Goal: Task Accomplishment & Management: Use online tool/utility

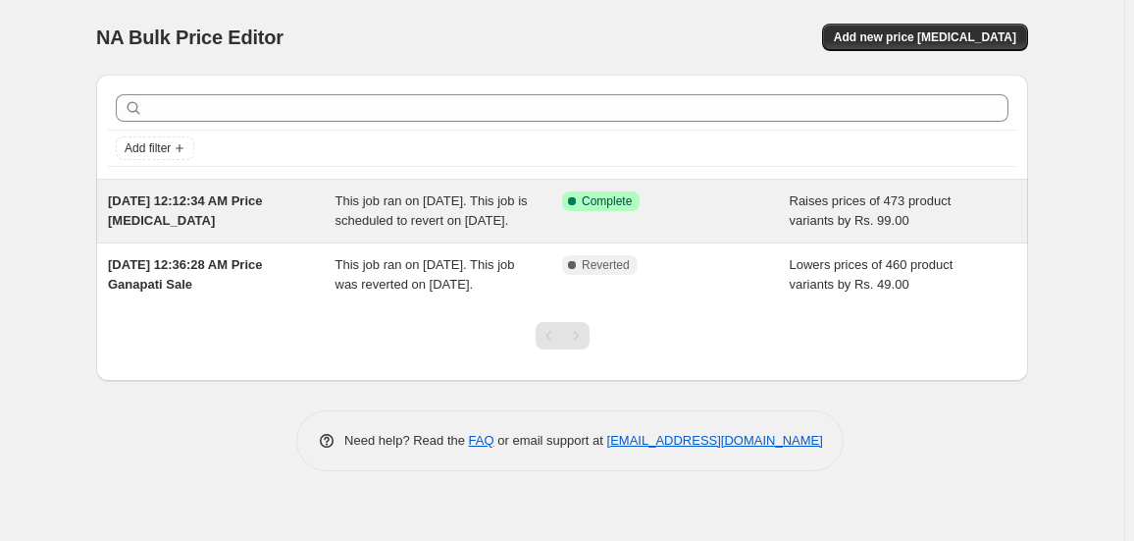
click at [587, 200] on span "Complete" at bounding box center [607, 201] width 50 height 16
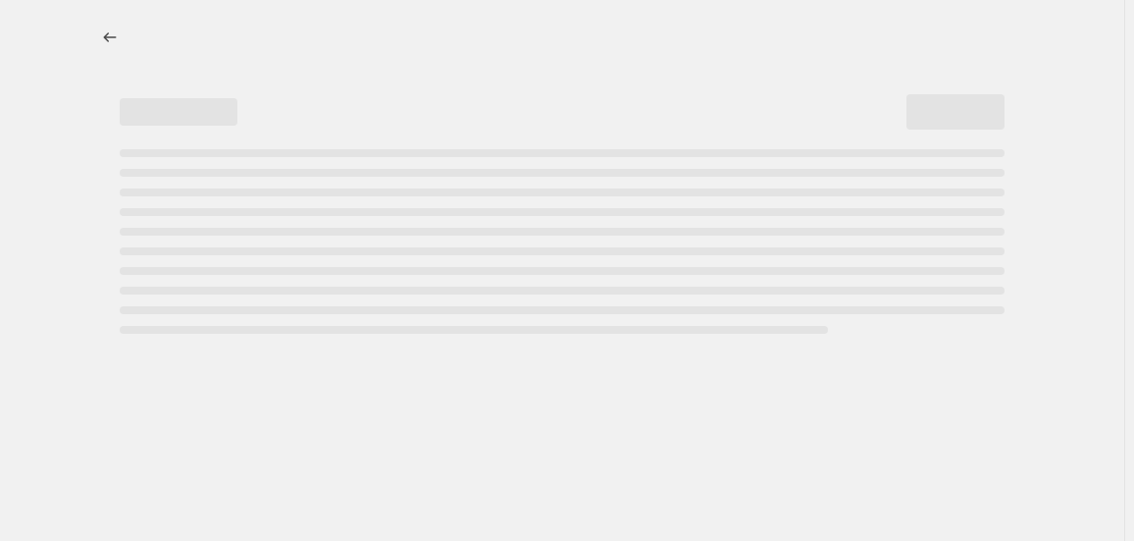
select select "by"
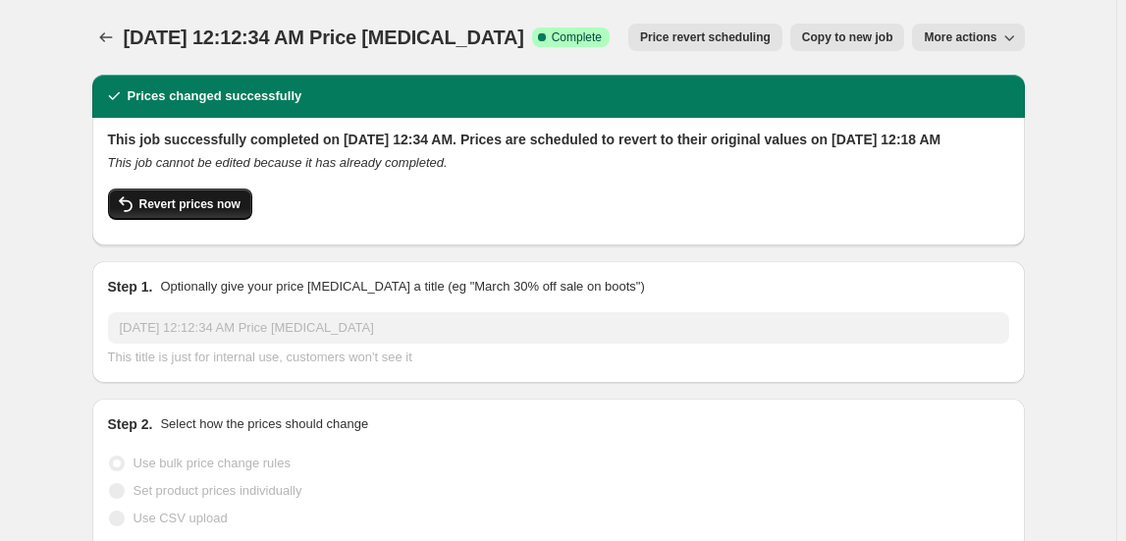
click at [181, 220] on button "Revert prices now" at bounding box center [180, 203] width 144 height 31
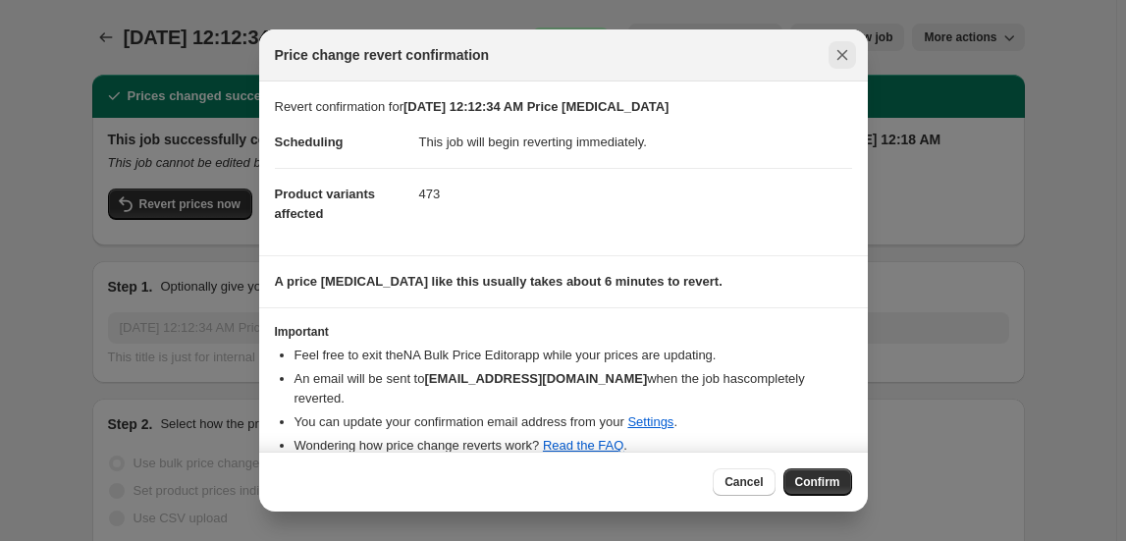
click at [838, 55] on icon "Close" at bounding box center [842, 55] width 20 height 20
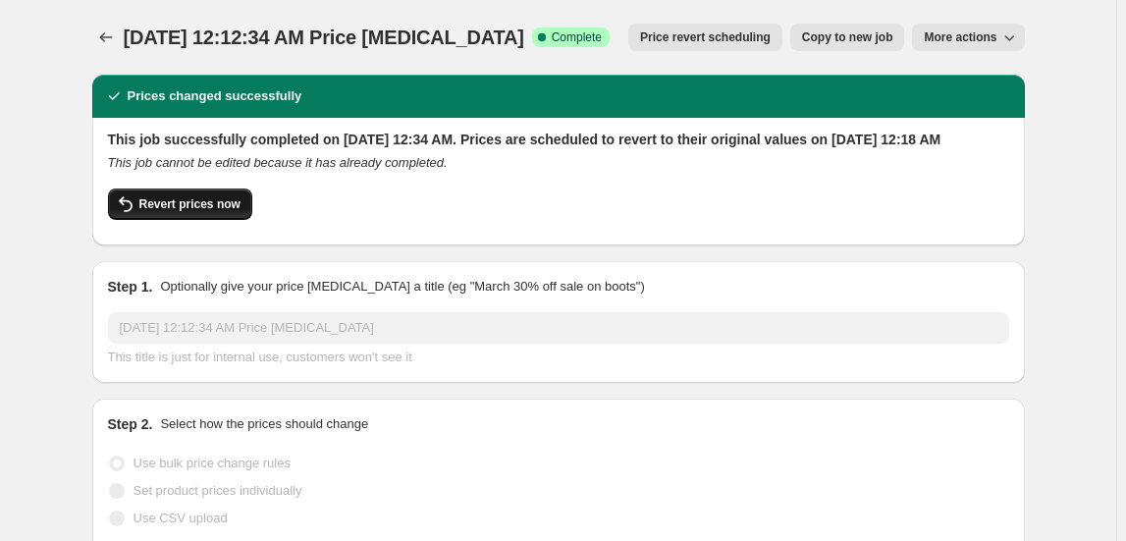
click at [181, 212] on span "Revert prices now" at bounding box center [189, 204] width 101 height 16
checkbox input "false"
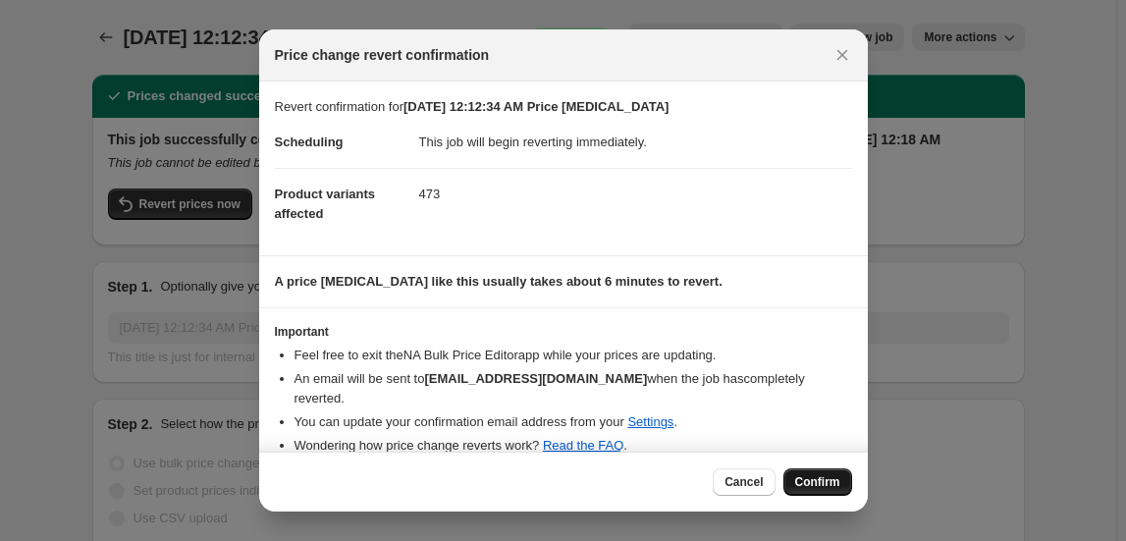
click at [813, 485] on span "Confirm" at bounding box center [817, 482] width 45 height 16
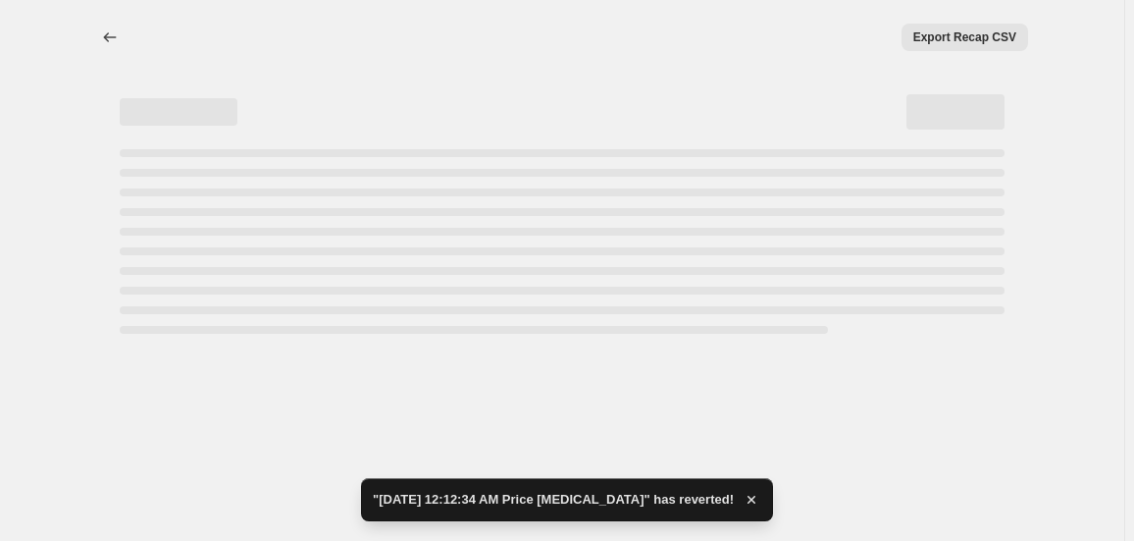
select select "by"
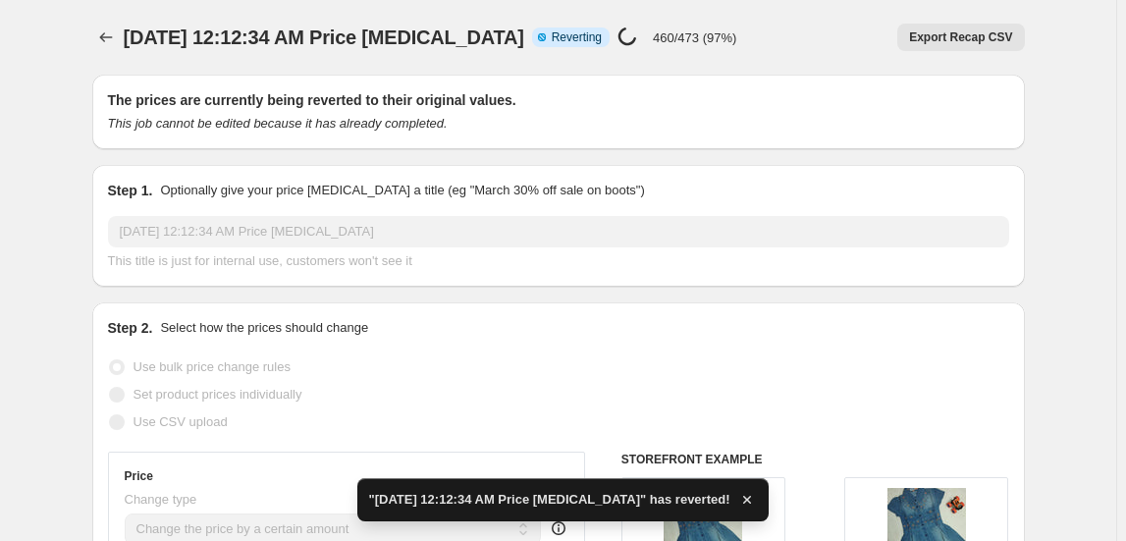
checkbox input "true"
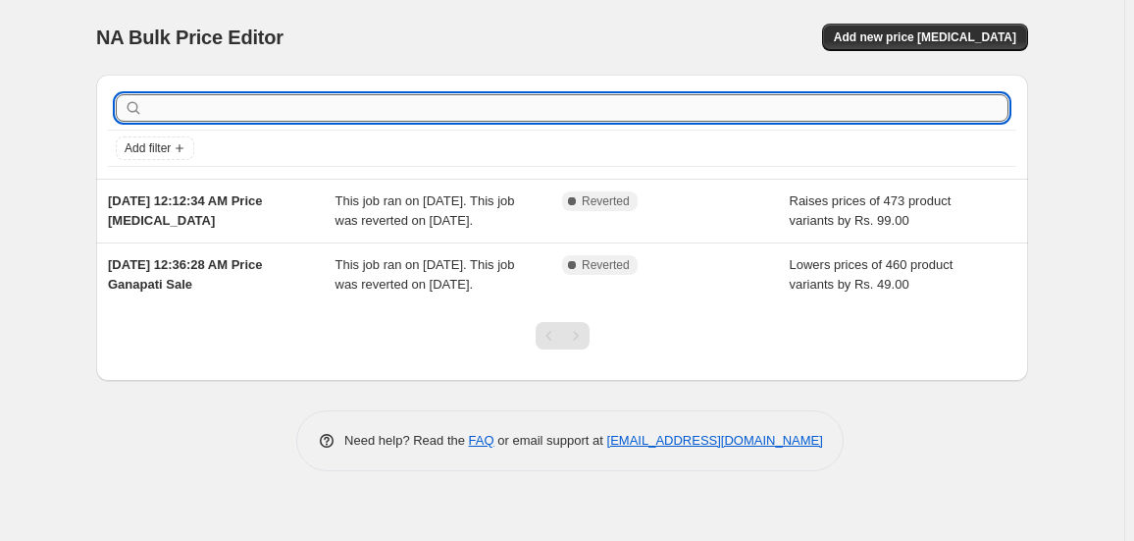
click at [283, 101] on input "text" at bounding box center [578, 107] width 862 height 27
type input "clearance"
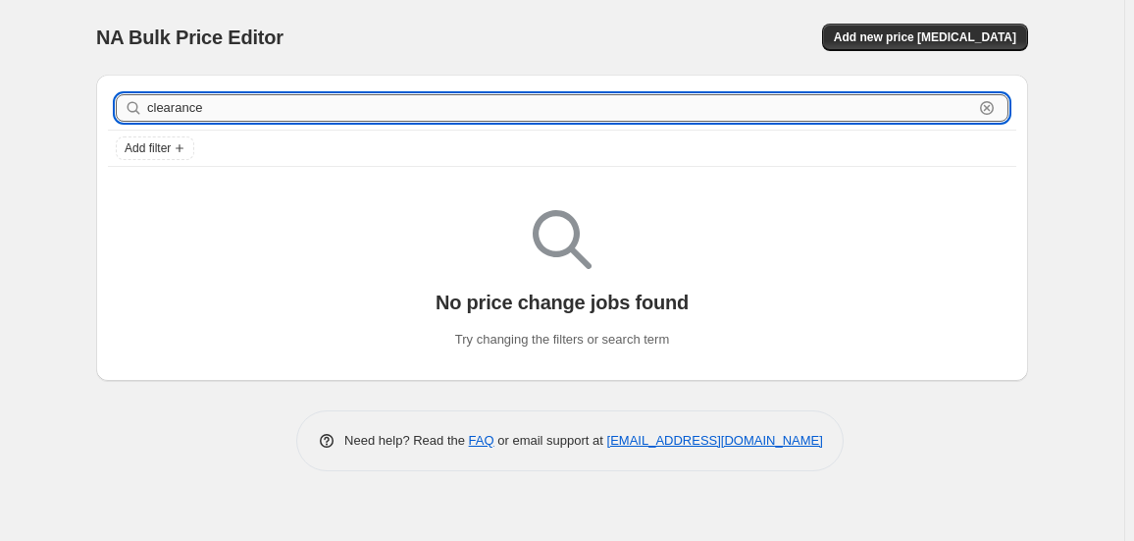
click at [224, 110] on input "clearance" at bounding box center [560, 107] width 826 height 27
type input "c"
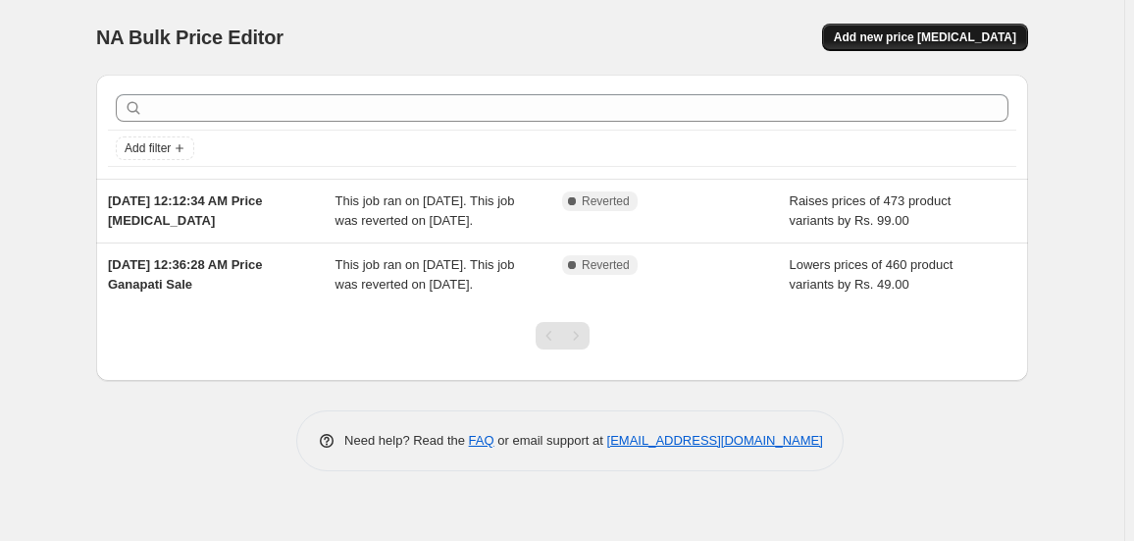
click at [953, 42] on span "Add new price change job" at bounding box center [925, 37] width 183 height 16
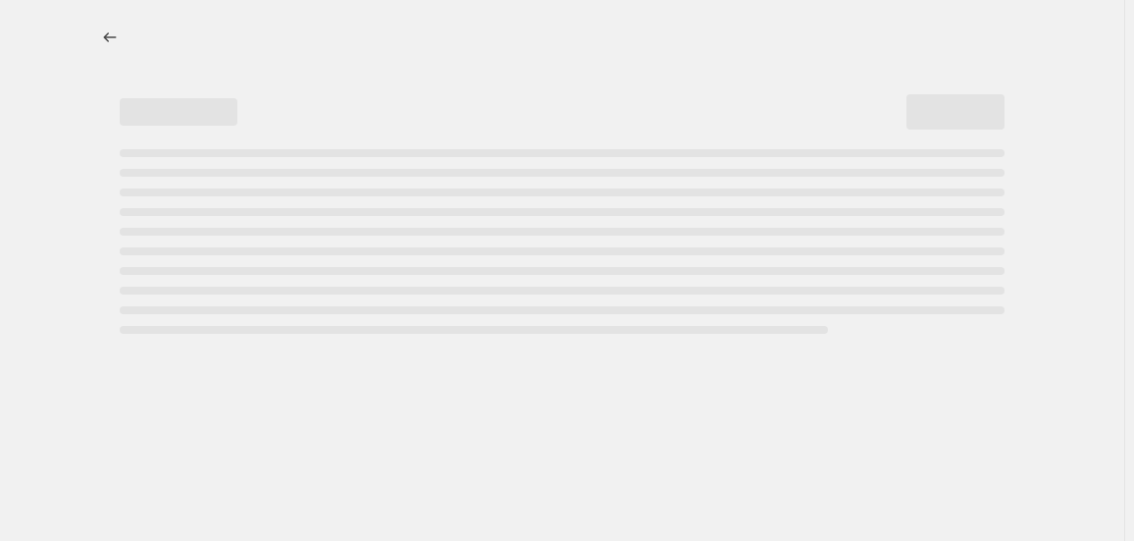
select select "percentage"
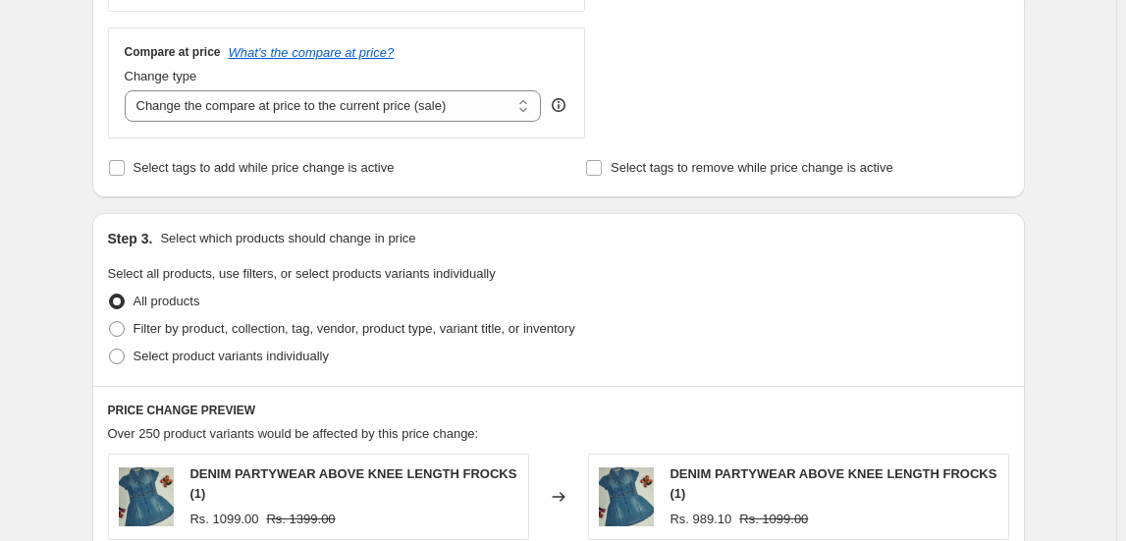
scroll to position [761, 0]
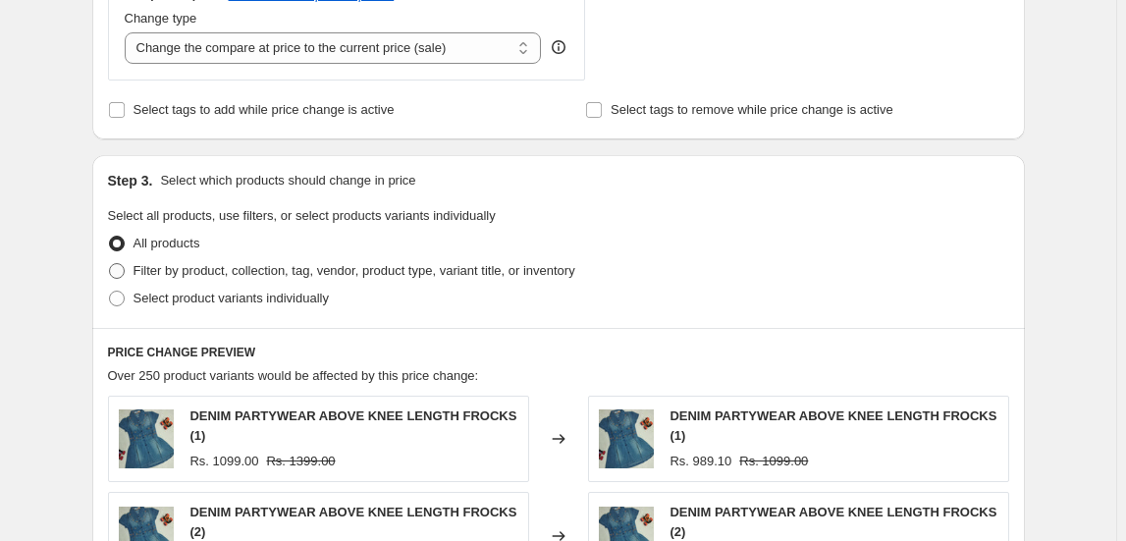
click at [120, 270] on span at bounding box center [117, 271] width 16 height 16
click at [110, 264] on input "Filter by product, collection, tag, vendor, product type, variant title, or inv…" at bounding box center [109, 263] width 1 height 1
radio input "true"
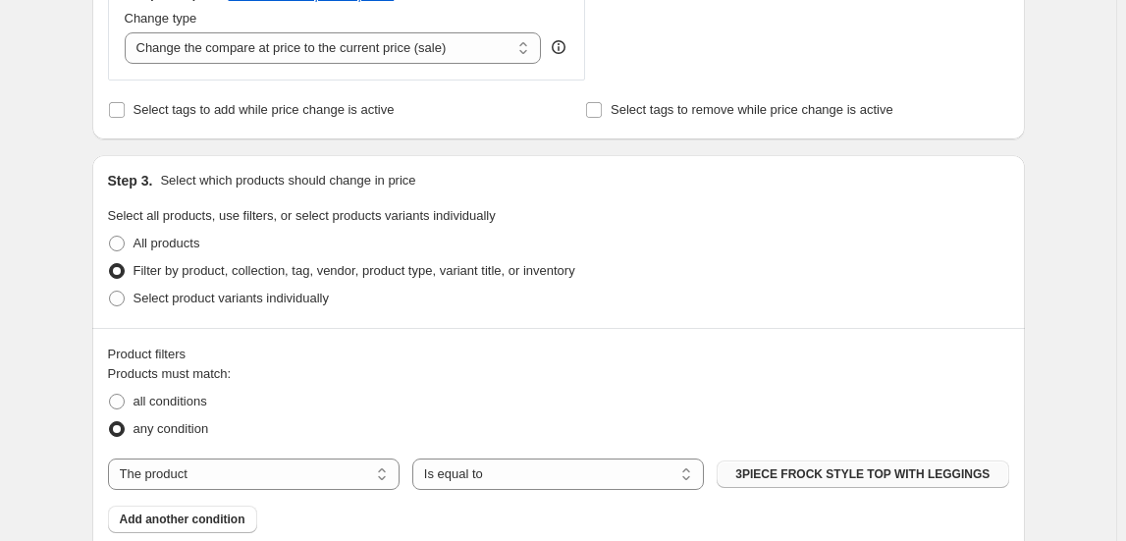
click at [756, 471] on span "3PIECE FROCK STYLE TOP WITH LEGGINGS" at bounding box center [862, 474] width 254 height 16
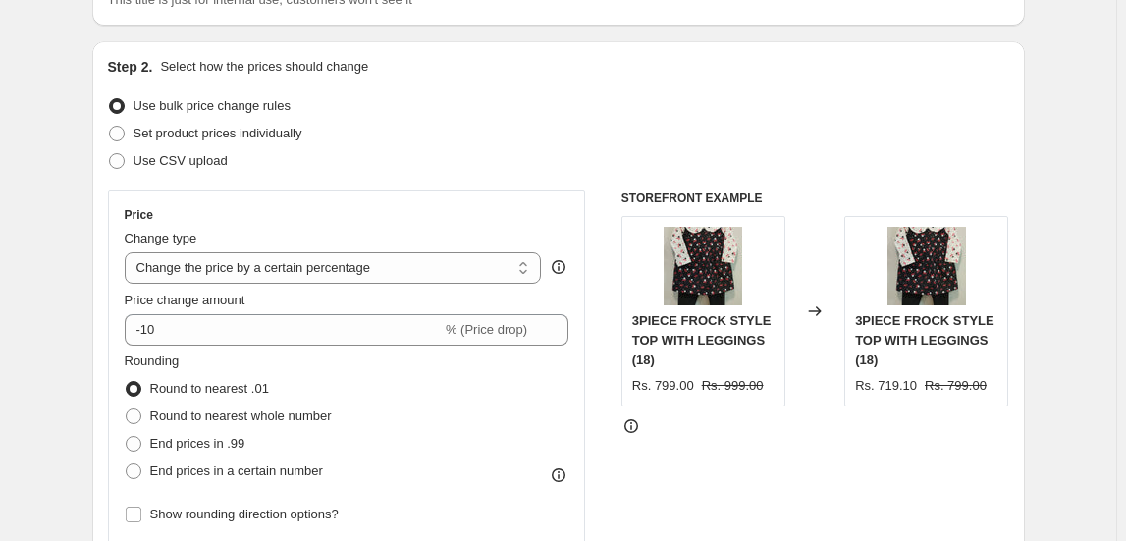
scroll to position [174, 0]
